Goal: Task Accomplishment & Management: Manage account settings

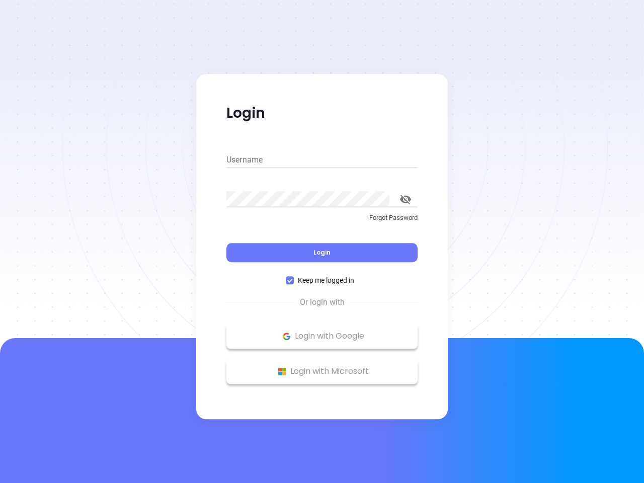
click at [322, 242] on div "Login" at bounding box center [321, 246] width 191 height 31
click at [322, 160] on input "Username" at bounding box center [321, 160] width 191 height 16
click at [406, 199] on icon "toggle password visibility" at bounding box center [405, 200] width 11 height 10
click at [322, 253] on span "Login" at bounding box center [322, 252] width 17 height 9
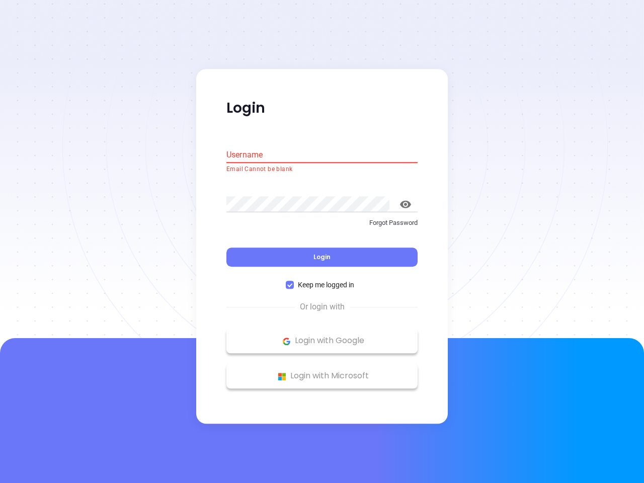
click at [322, 280] on span "Keep me logged in" at bounding box center [326, 285] width 64 height 11
click at [294, 281] on input "Keep me logged in" at bounding box center [290, 285] width 8 height 8
checkbox input "false"
click at [322, 336] on p "Login with Google" at bounding box center [322, 341] width 181 height 15
click at [322, 371] on p "Login with Microsoft" at bounding box center [322, 376] width 181 height 15
